Goal: Information Seeking & Learning: Learn about a topic

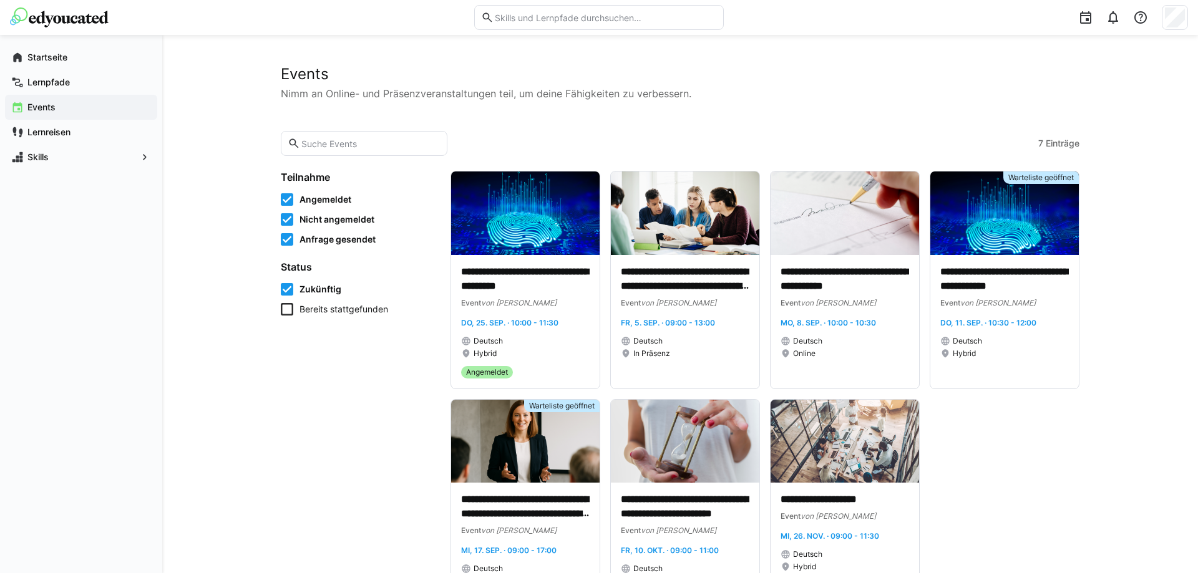
click at [56, 24] on img at bounding box center [59, 17] width 99 height 20
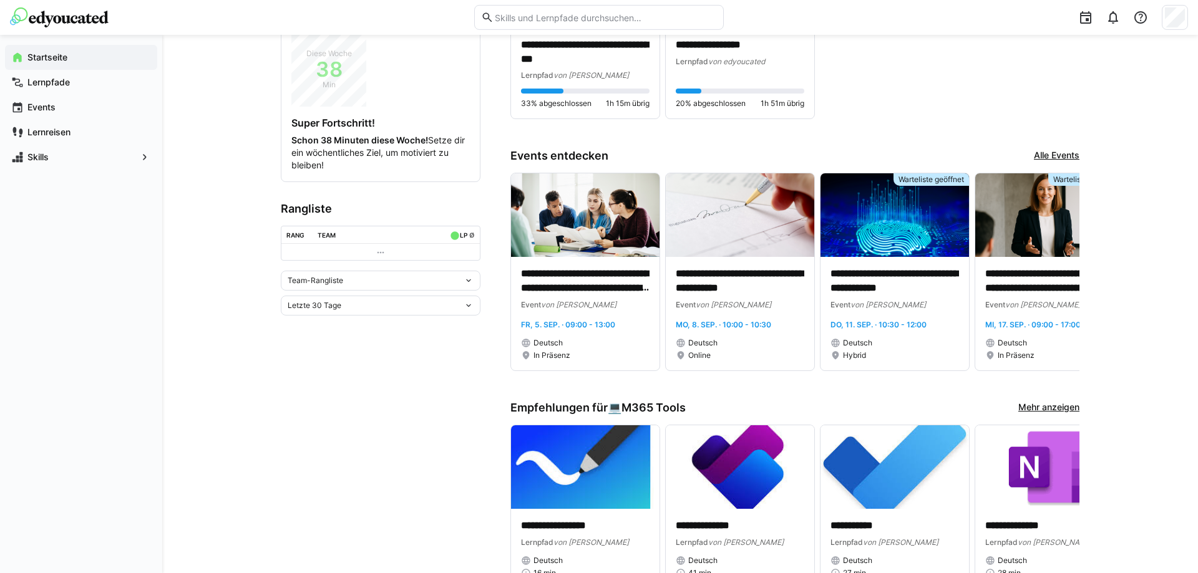
scroll to position [318, 0]
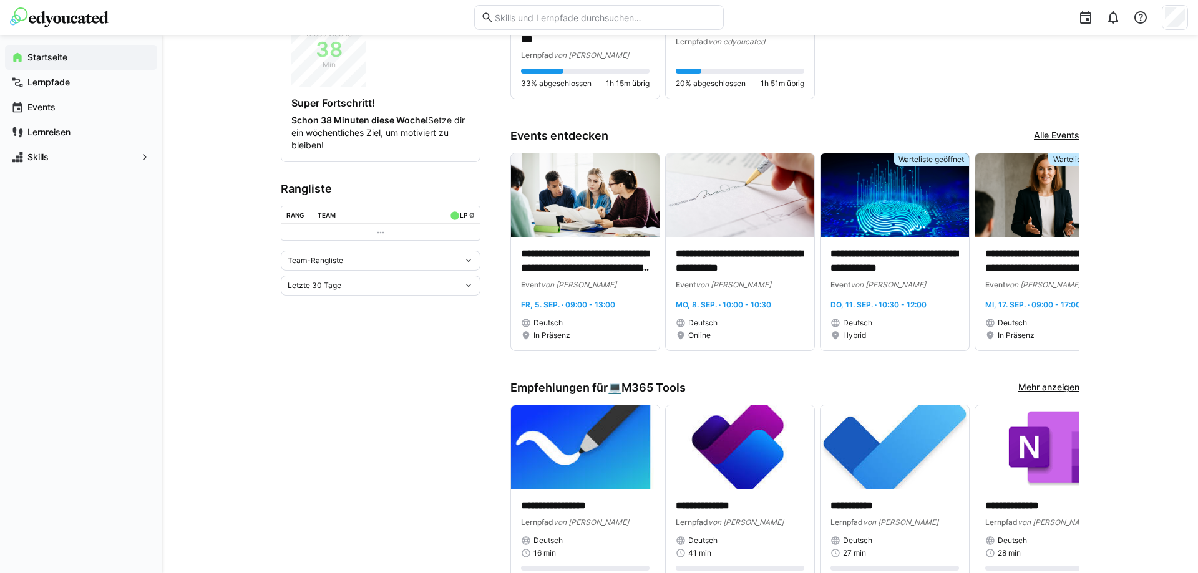
click at [1060, 135] on link "Alle Events" at bounding box center [1057, 136] width 46 height 14
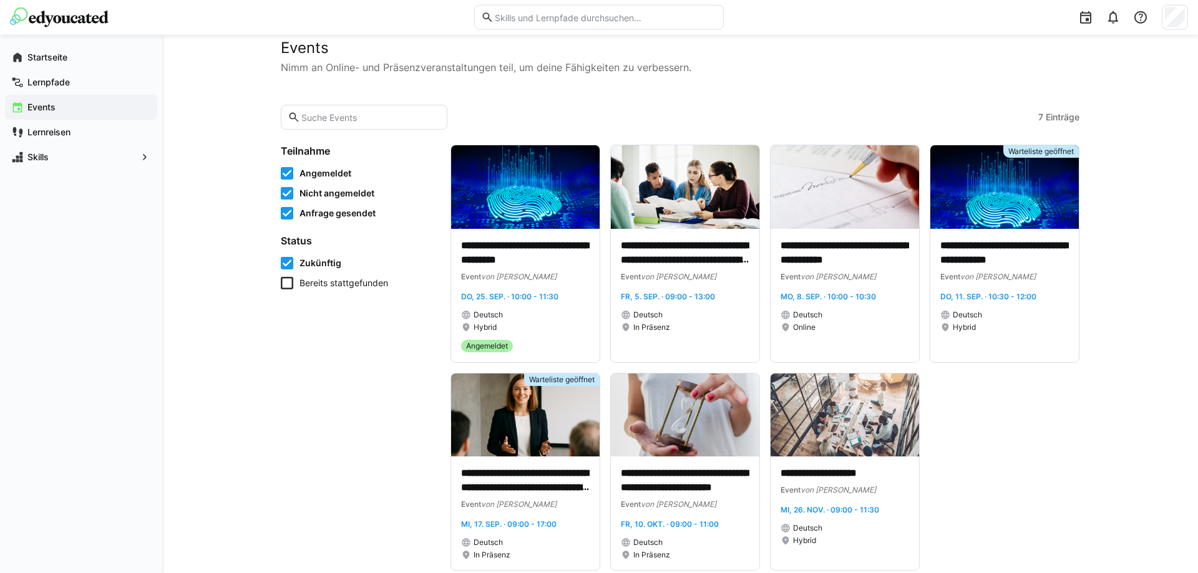
scroll to position [54, 0]
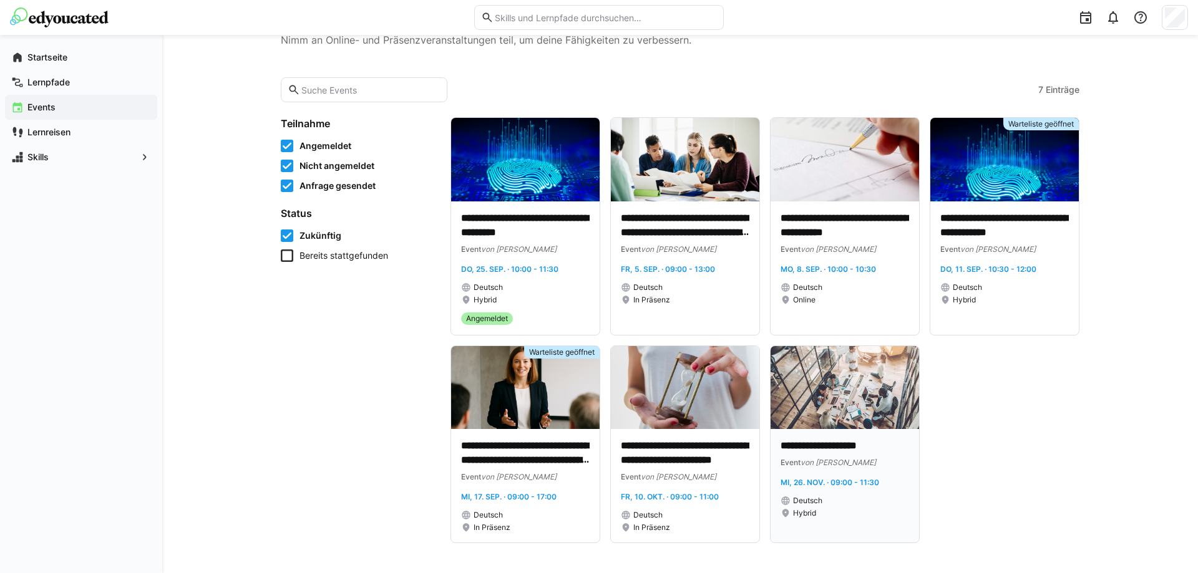
click at [879, 382] on img at bounding box center [845, 388] width 149 height 84
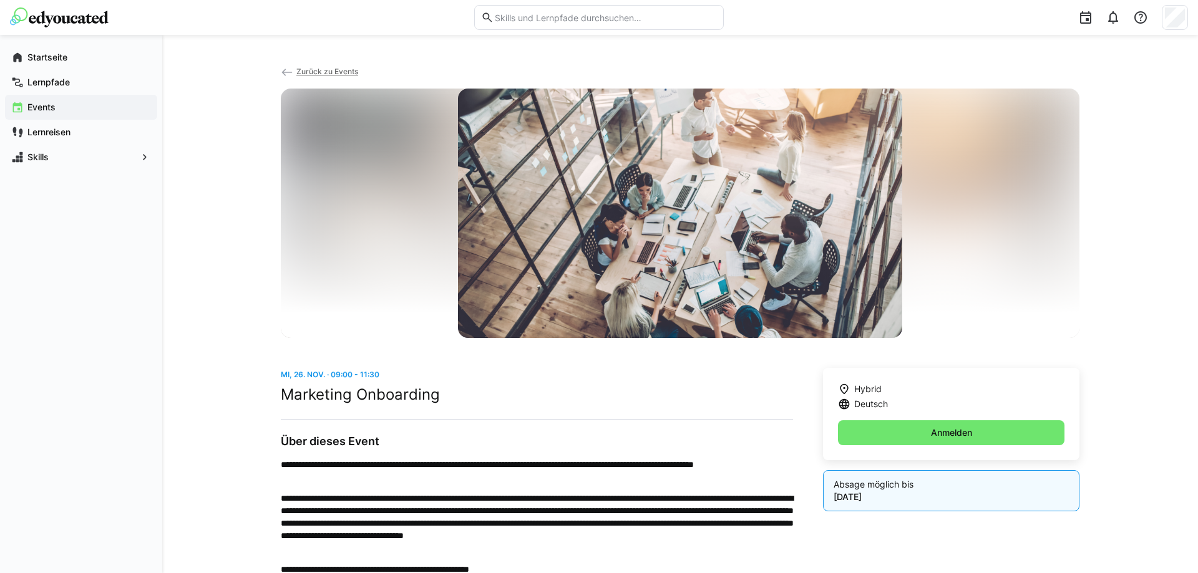
click at [327, 67] on app-back-navigation "Zurück zu Events" at bounding box center [680, 77] width 799 height 24
click at [319, 74] on span "Zurück zu Events" at bounding box center [327, 71] width 62 height 9
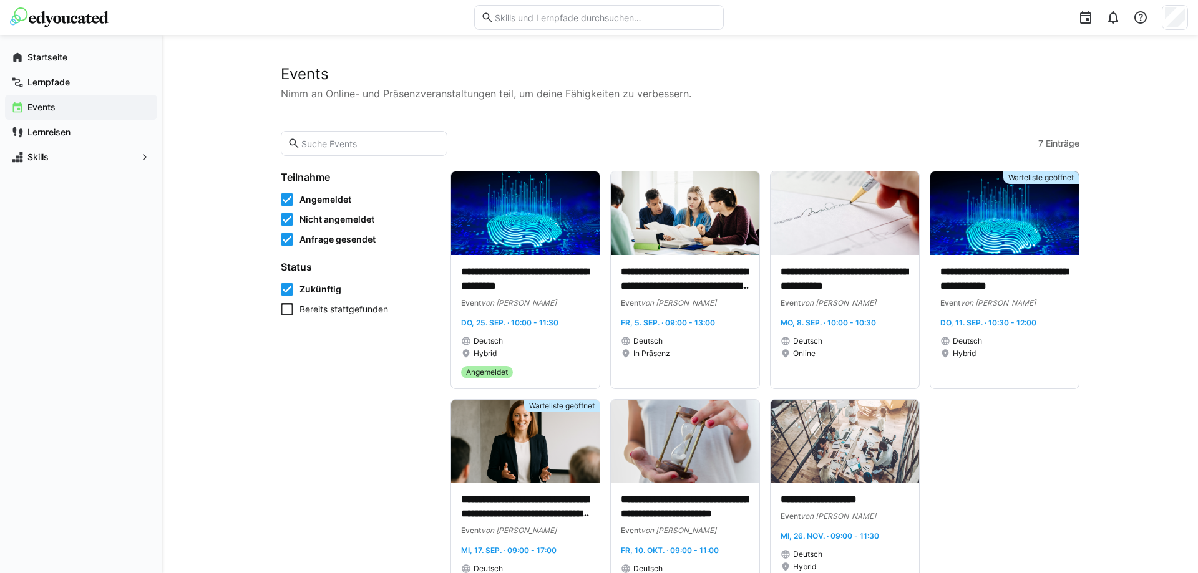
click at [33, 17] on img at bounding box center [59, 17] width 99 height 20
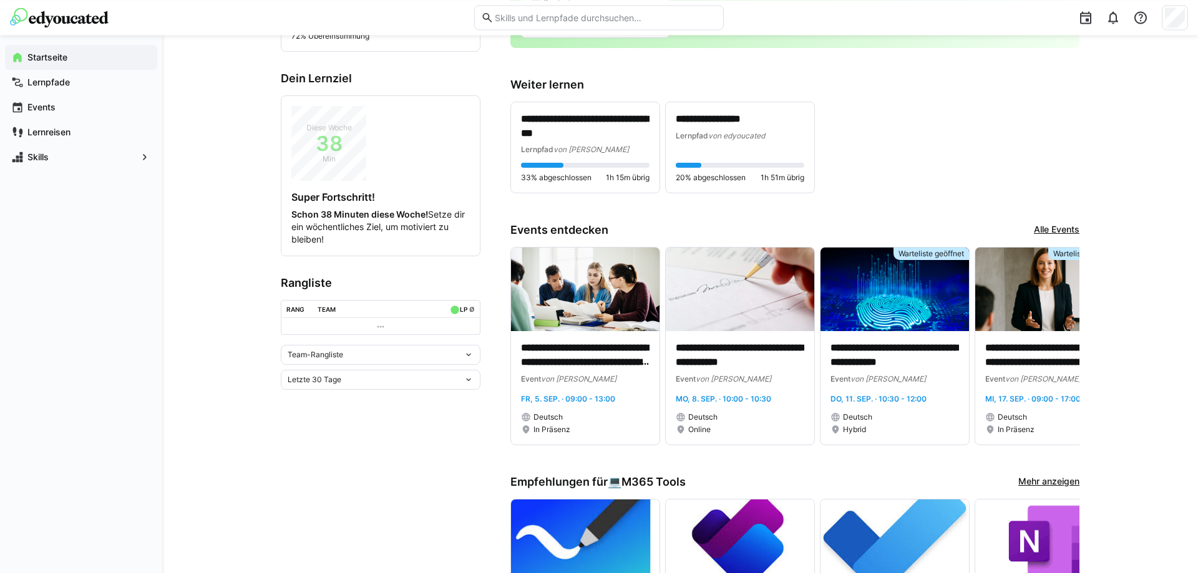
scroll to position [157, 0]
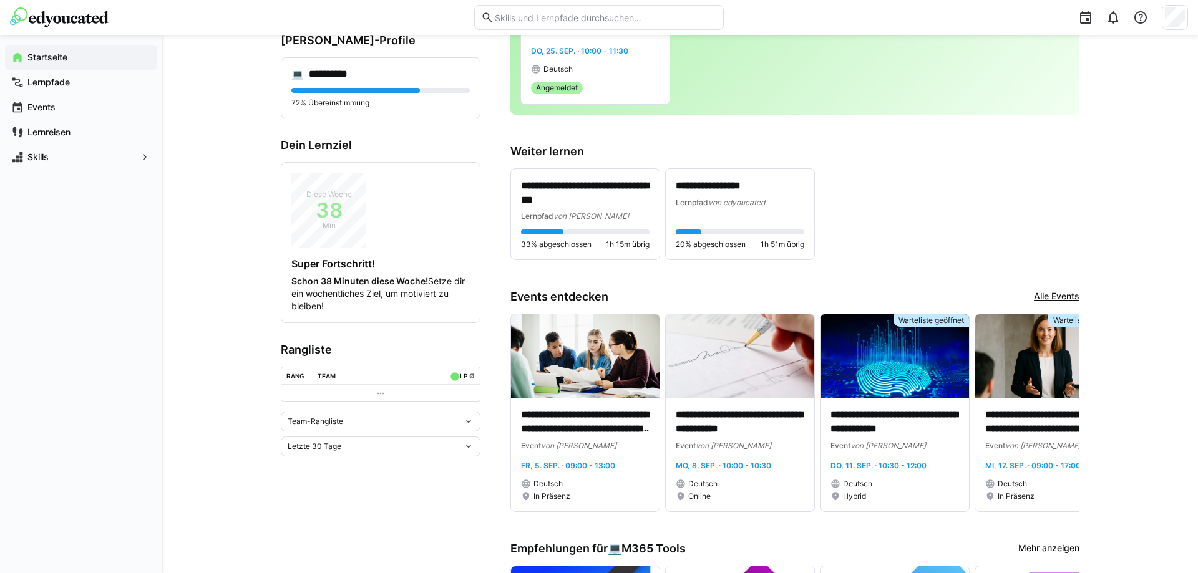
click at [1076, 295] on link "Alle Events" at bounding box center [1057, 297] width 46 height 14
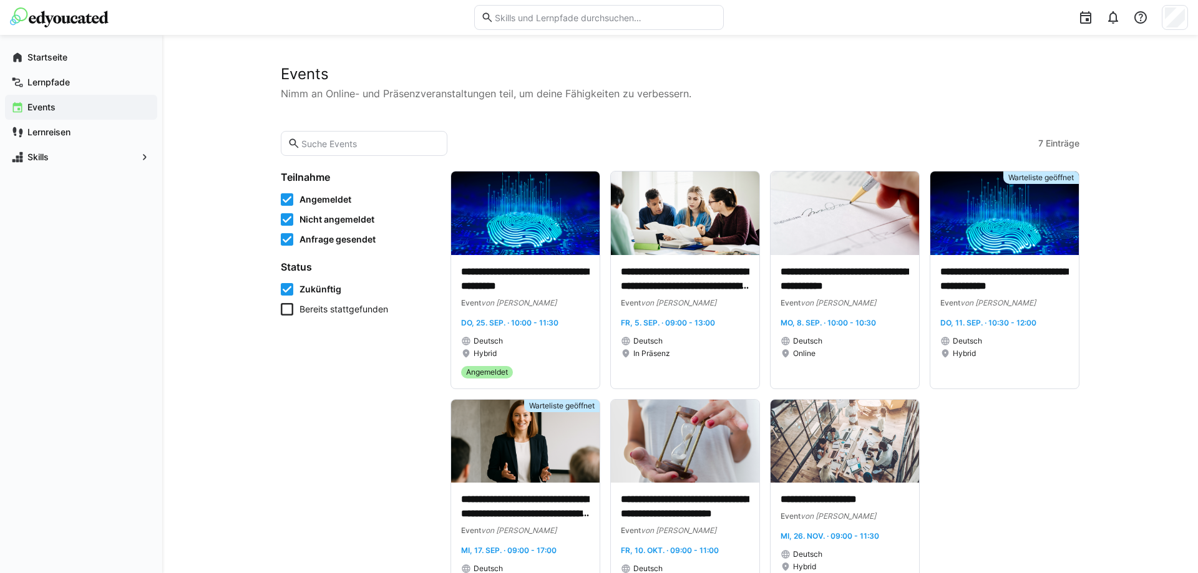
click at [36, 24] on img at bounding box center [59, 17] width 99 height 20
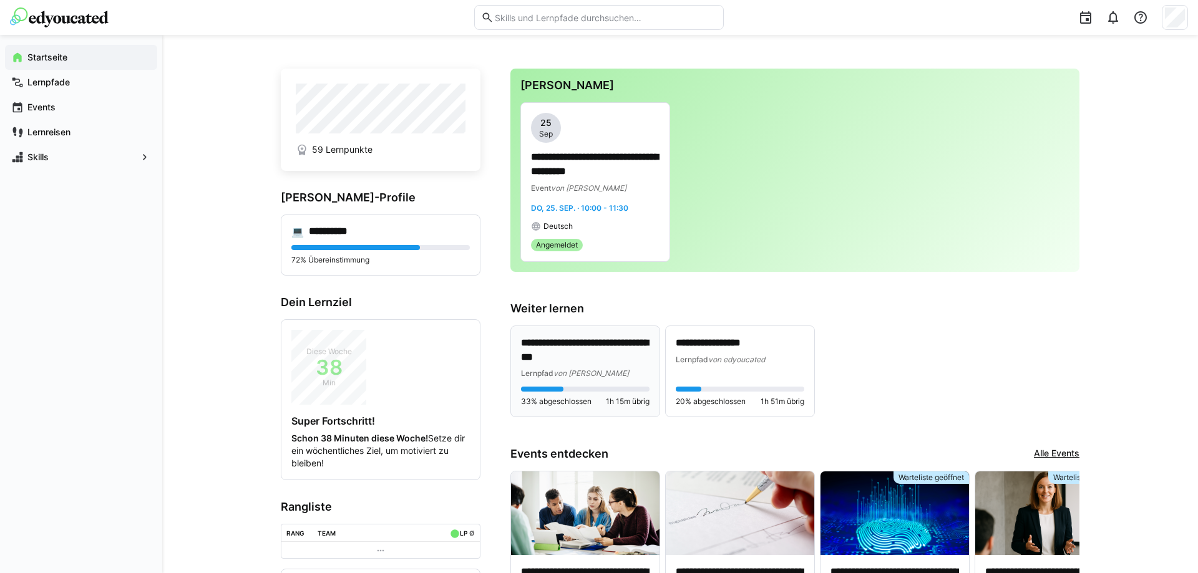
click at [575, 378] on span "von [PERSON_NAME]" at bounding box center [591, 373] width 76 height 9
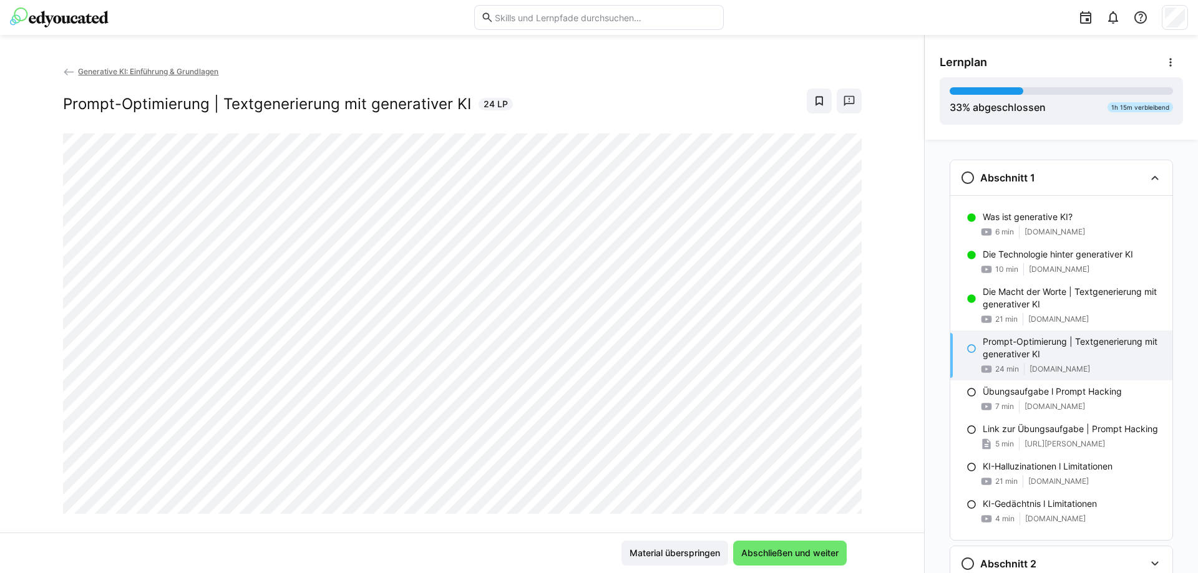
click at [670, 66] on app-back-navigation "Generative KI: Einführung & Grundlagen" at bounding box center [462, 72] width 799 height 14
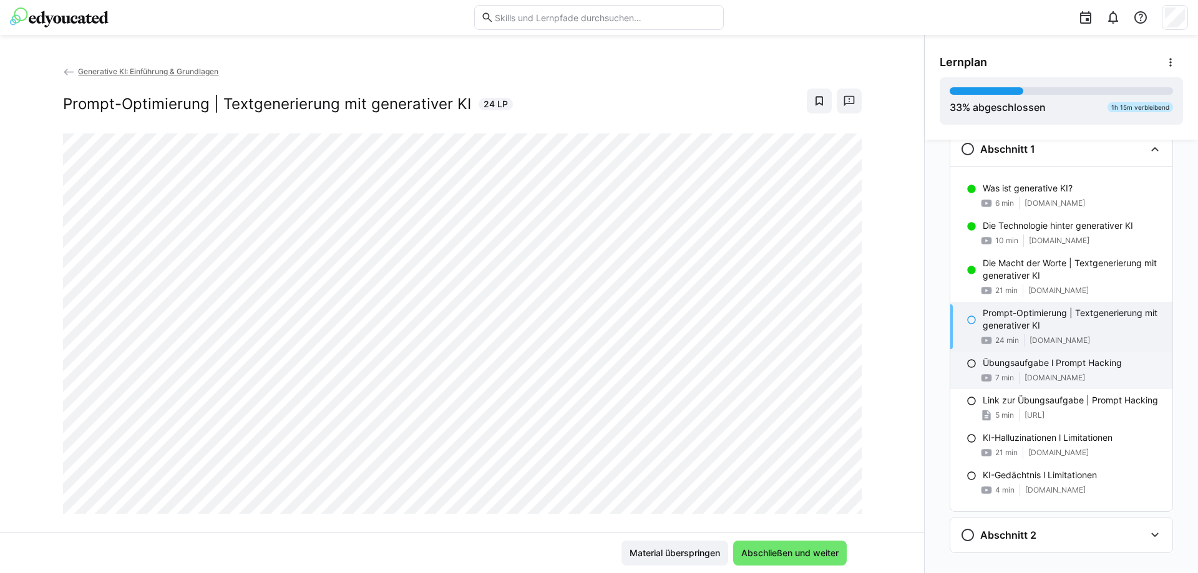
scroll to position [47, 0]
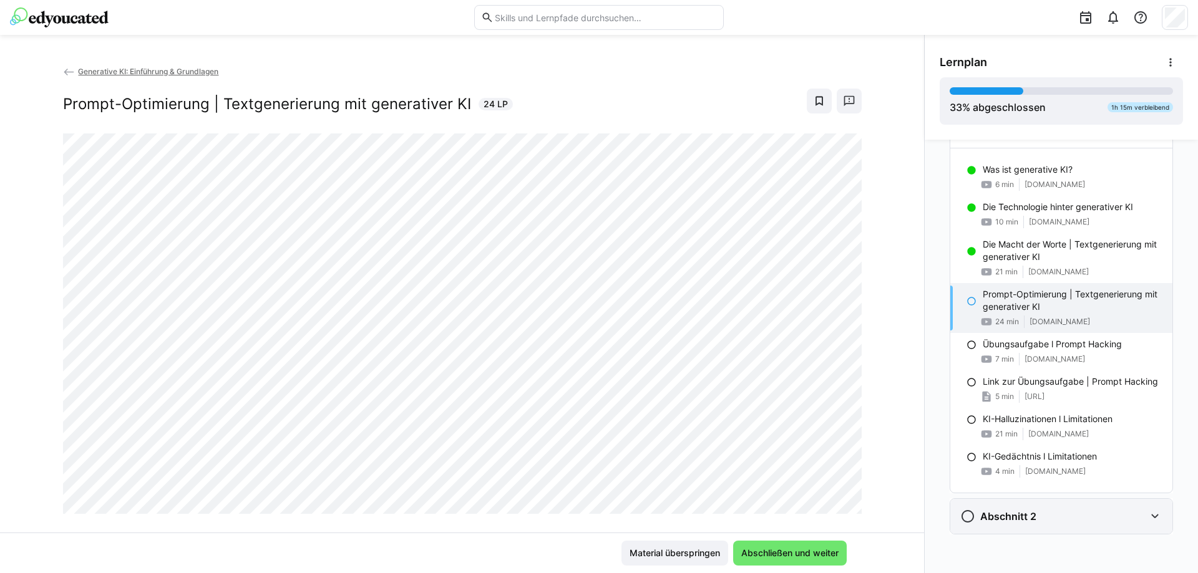
click at [520, 202] on div "Abschnitt 2" at bounding box center [1061, 516] width 222 height 35
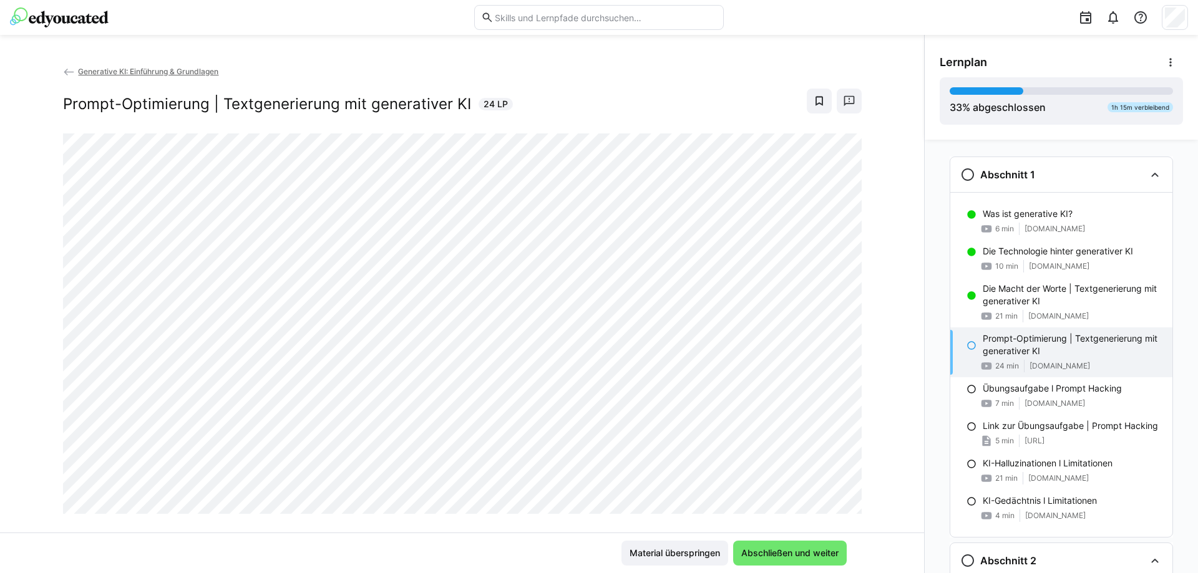
scroll to position [0, 0]
click at [520, 202] on span "Abschließen und weiter" at bounding box center [789, 553] width 101 height 12
